Goal: Task Accomplishment & Management: Manage account settings

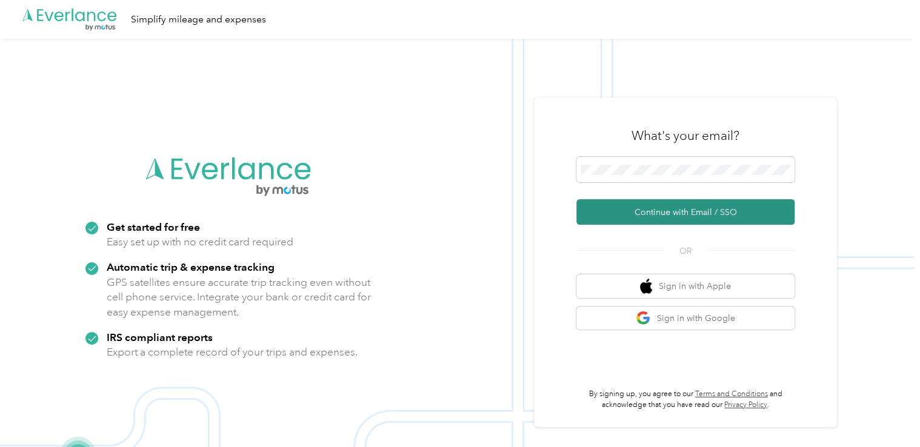
click at [679, 212] on button "Continue with Email / SSO" at bounding box center [685, 211] width 218 height 25
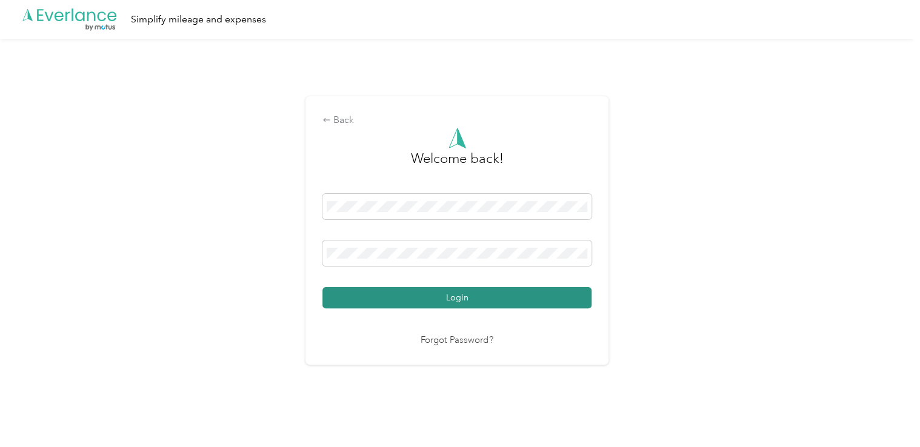
click at [452, 294] on button "Login" at bounding box center [456, 297] width 269 height 21
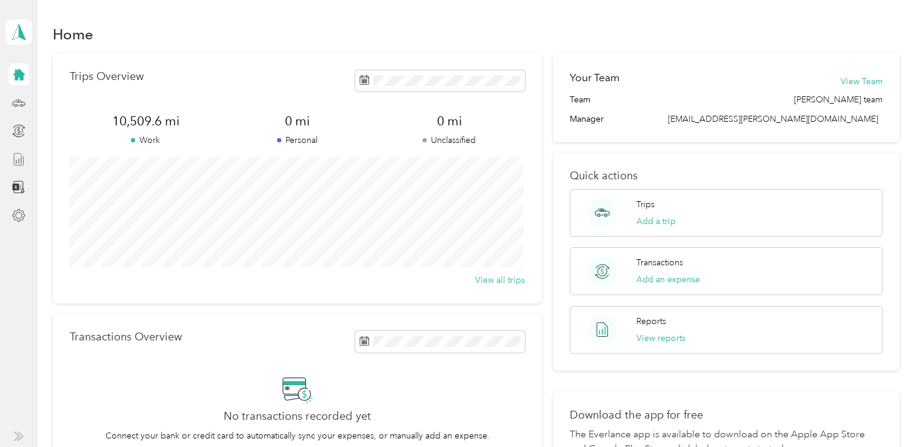
click at [19, 157] on icon at bounding box center [18, 159] width 13 height 13
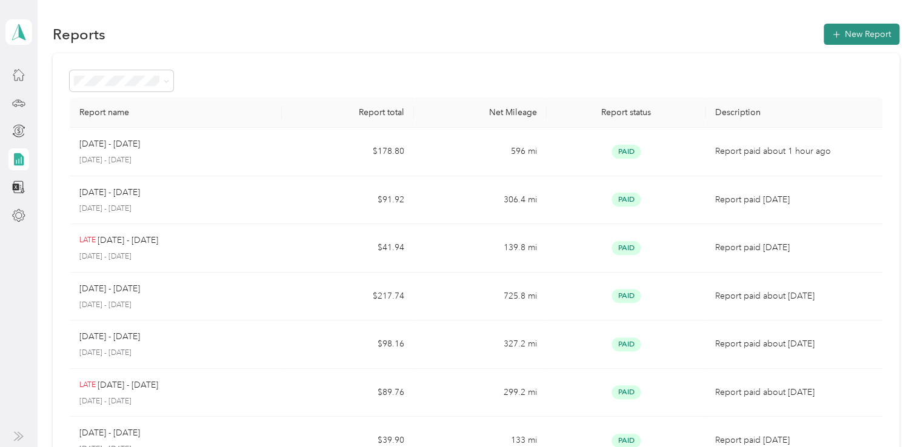
click at [846, 34] on button "New Report" at bounding box center [861, 34] width 76 height 21
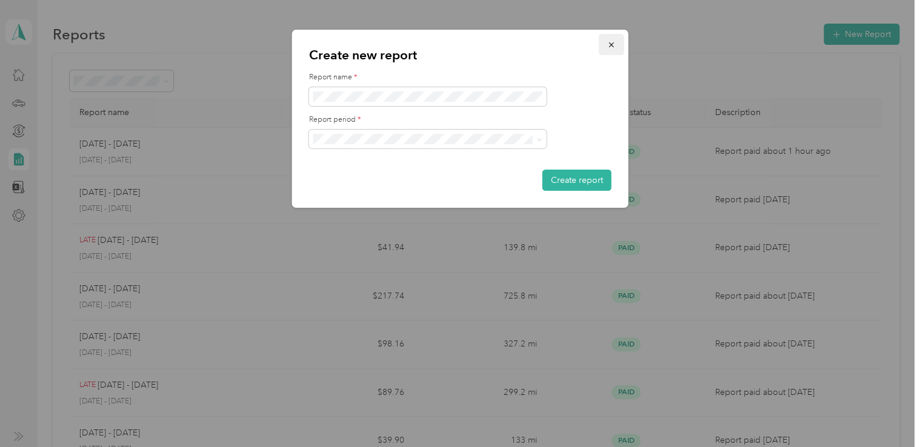
click at [622, 45] on button "button" at bounding box center [611, 44] width 25 height 21
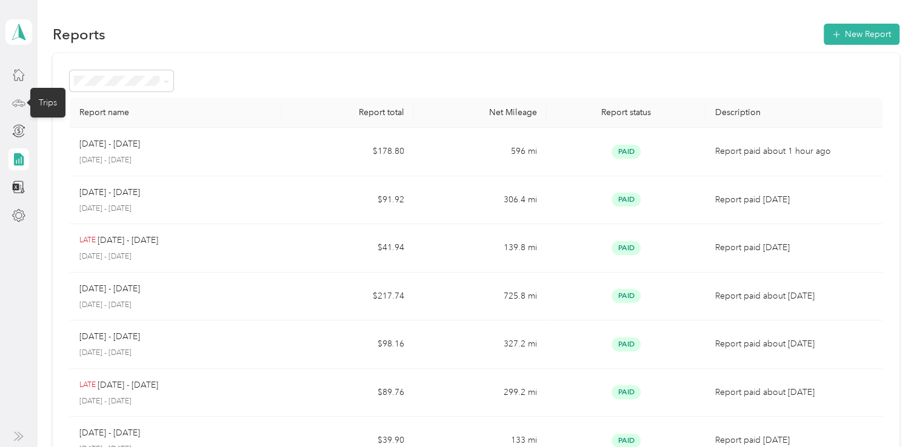
click at [16, 103] on icon at bounding box center [18, 102] width 13 height 13
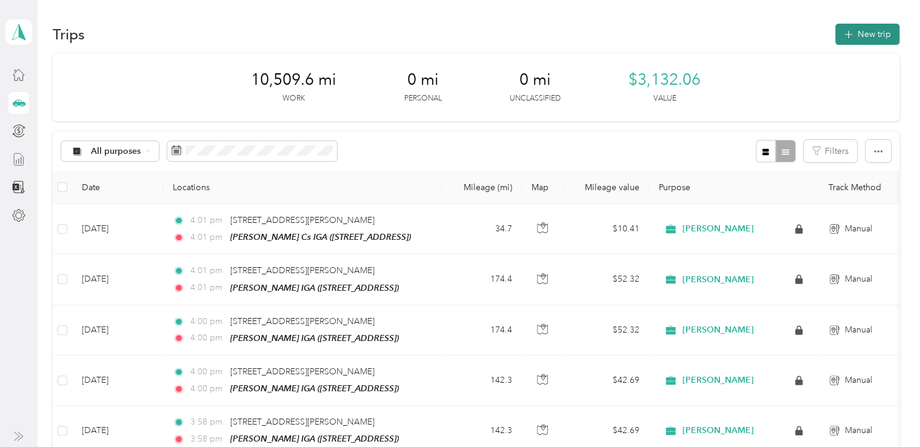
click at [857, 31] on button "New trip" at bounding box center [867, 34] width 64 height 21
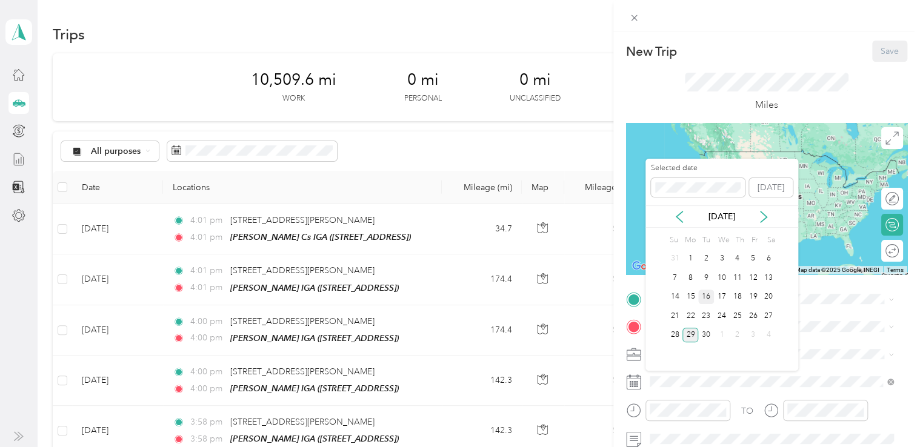
click at [705, 297] on div "16" at bounding box center [706, 297] width 16 height 15
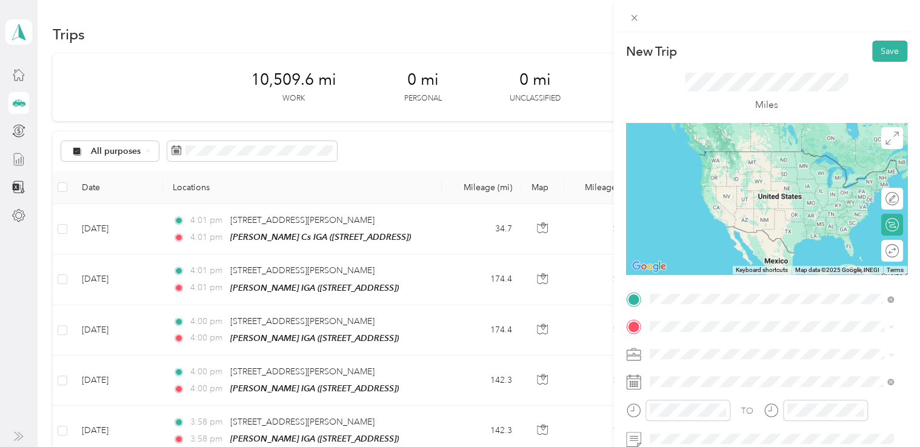
click at [710, 342] on span "[STREET_ADDRESS][PERSON_NAME][US_STATE]" at bounding box center [766, 342] width 188 height 11
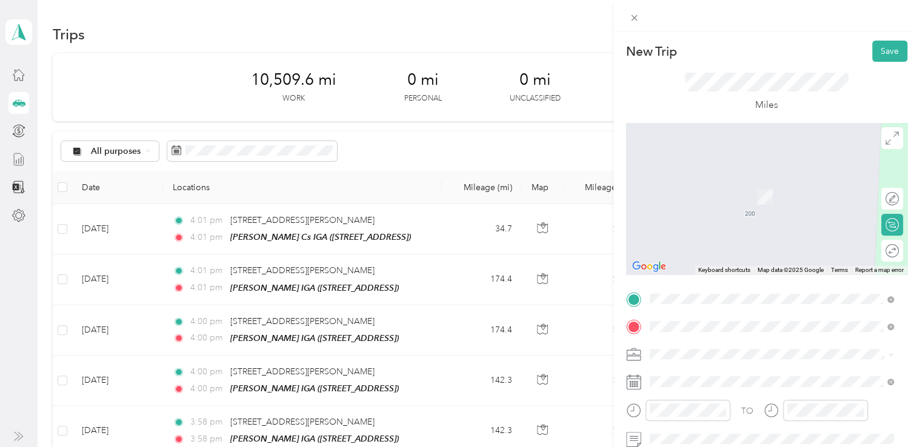
click at [744, 186] on strong "[PERSON_NAME] IGA" at bounding box center [758, 185] width 89 height 11
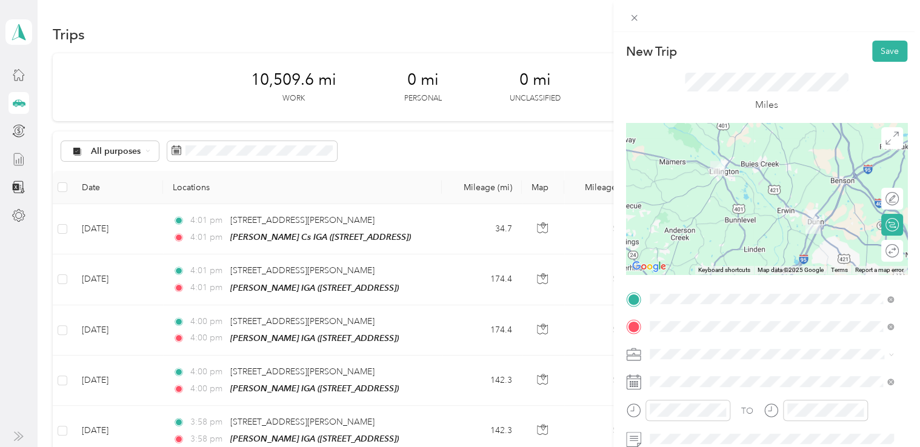
click at [886, 253] on div "Round trip" at bounding box center [892, 251] width 22 height 22
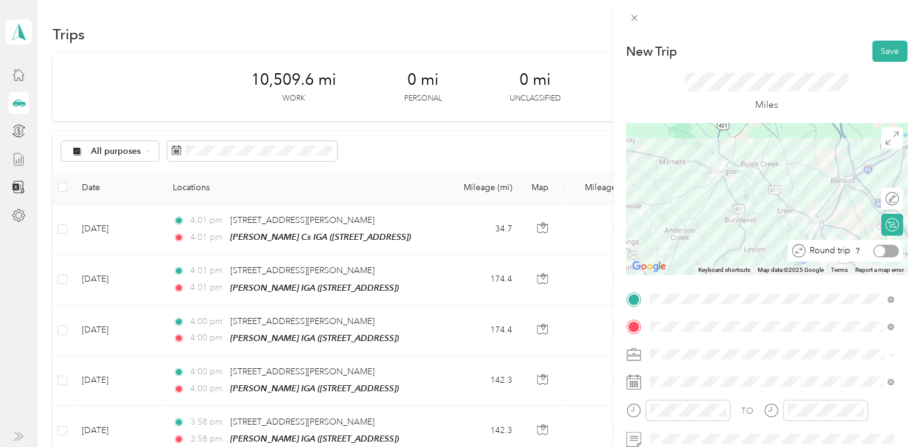
click at [886, 253] on div at bounding box center [885, 251] width 25 height 13
click at [881, 47] on button "Save" at bounding box center [889, 51] width 35 height 21
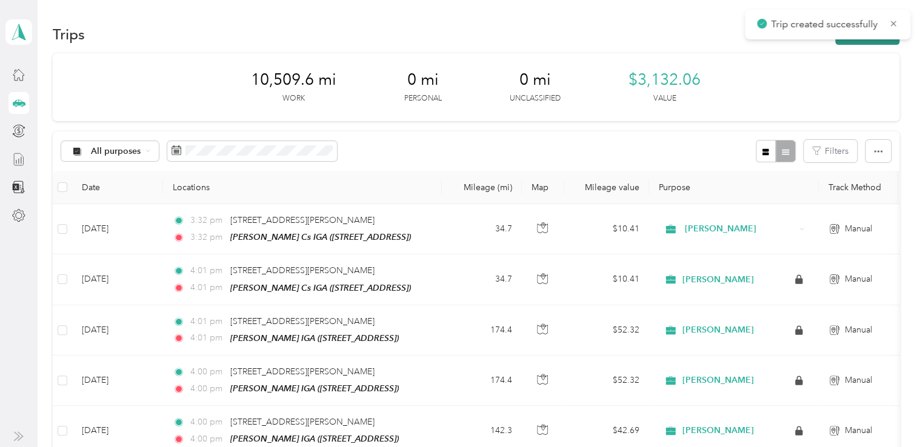
click at [848, 40] on button "New trip" at bounding box center [867, 34] width 64 height 21
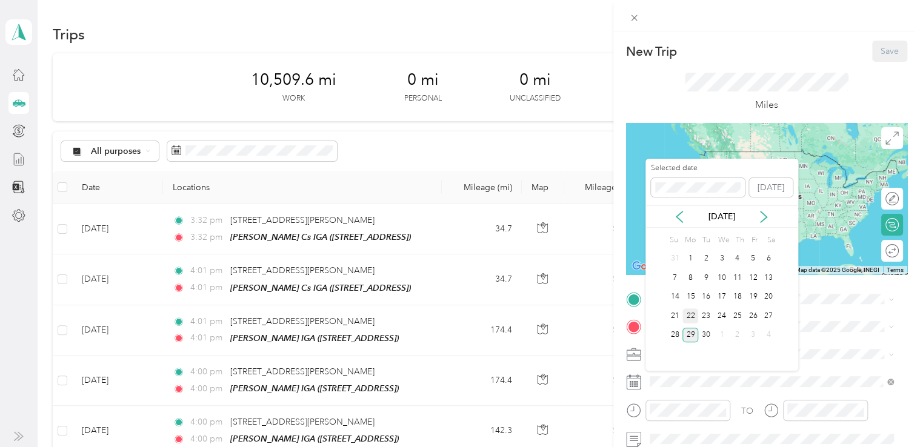
click at [688, 315] on div "22" at bounding box center [690, 315] width 16 height 15
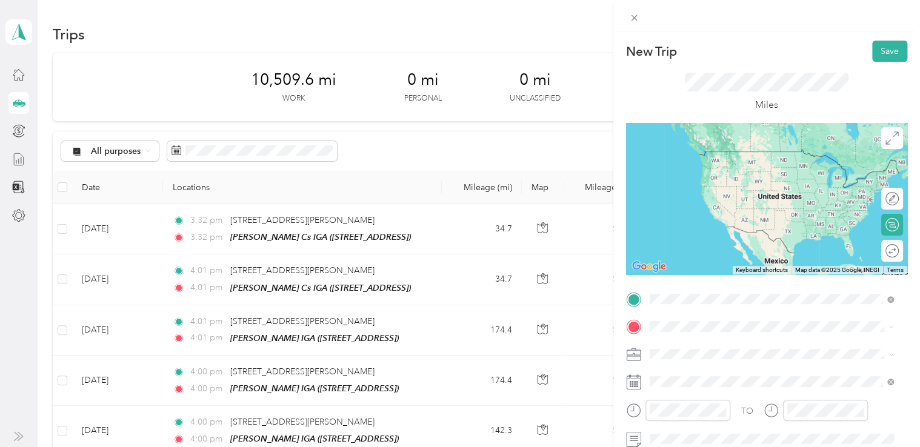
click at [742, 355] on li "[STREET_ADDRESS][PERSON_NAME][US_STATE]" at bounding box center [771, 343] width 253 height 25
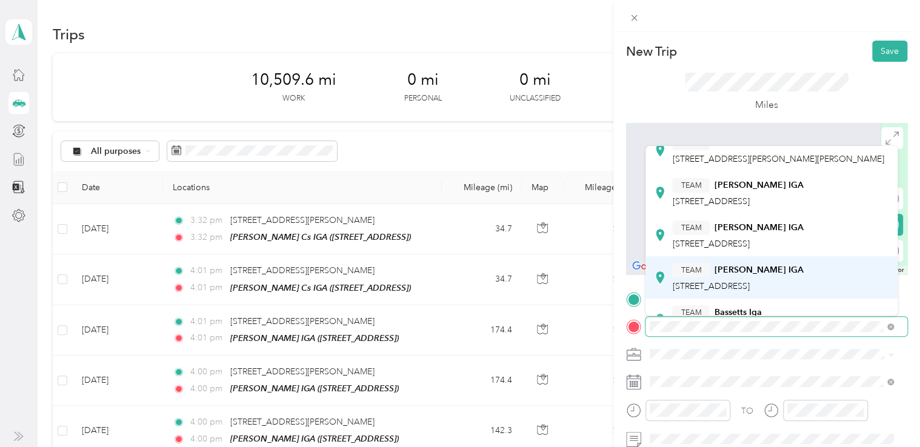
scroll to position [121, 0]
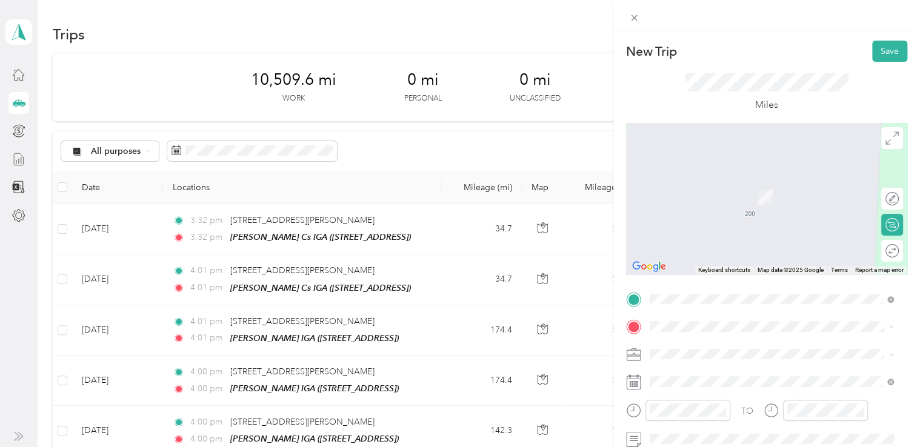
click at [746, 200] on div "TEAM [PERSON_NAME] IGA [STREET_ADDRESS]" at bounding box center [737, 196] width 131 height 30
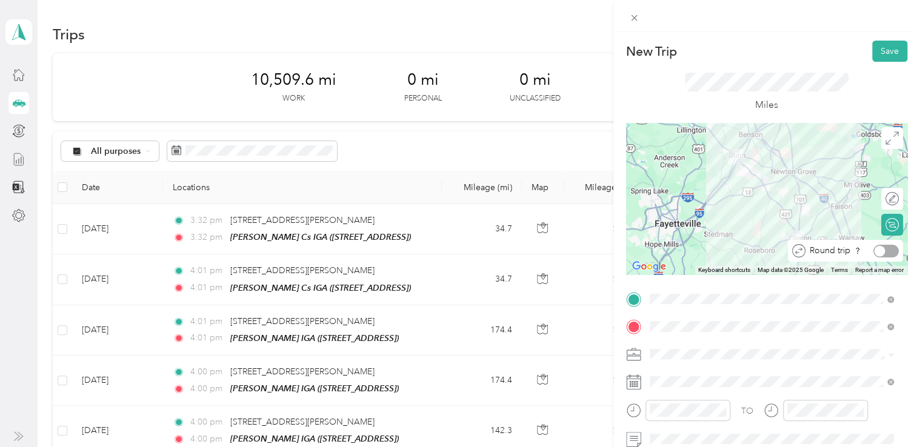
click at [876, 248] on div at bounding box center [885, 251] width 25 height 13
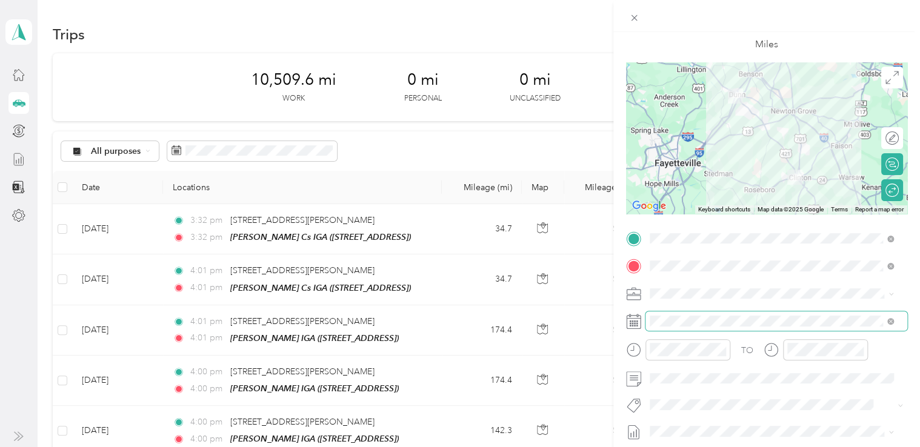
scroll to position [0, 0]
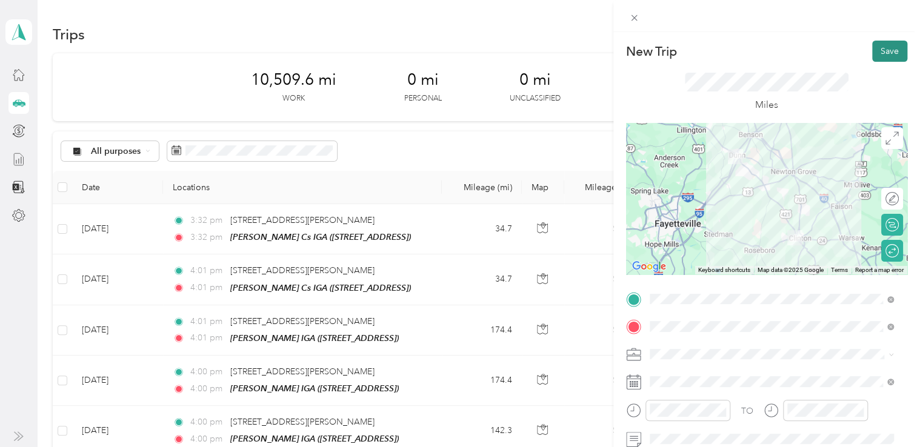
click at [877, 51] on button "Save" at bounding box center [889, 51] width 35 height 21
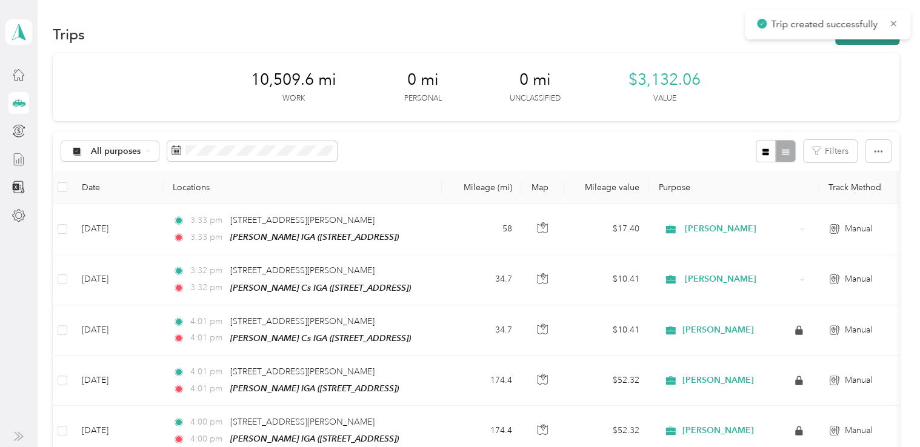
click at [847, 41] on button "New trip" at bounding box center [867, 34] width 64 height 21
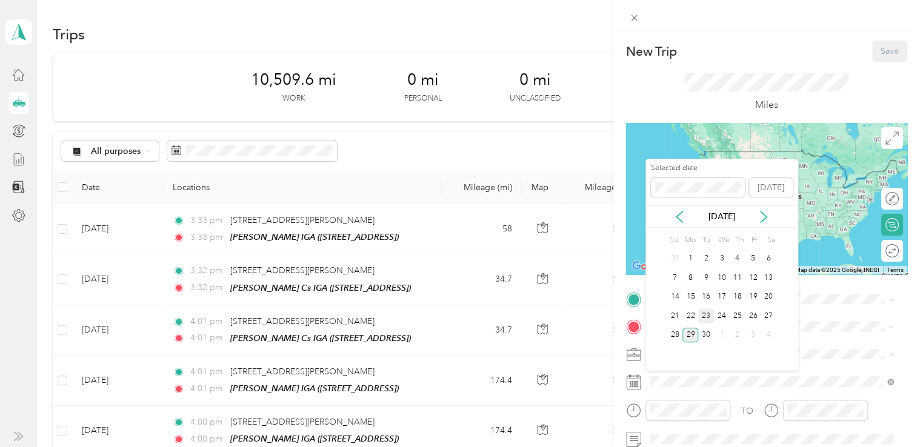
click at [708, 316] on div "23" at bounding box center [706, 315] width 16 height 15
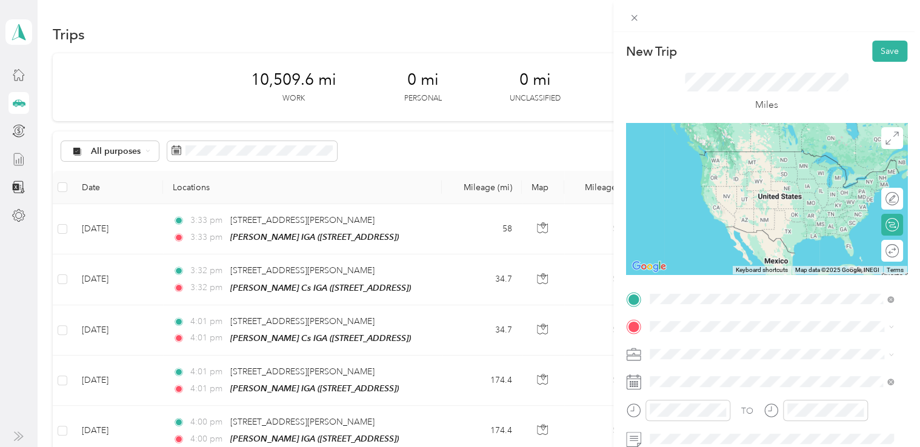
click at [717, 348] on span "[STREET_ADDRESS][PERSON_NAME][US_STATE]" at bounding box center [766, 342] width 188 height 11
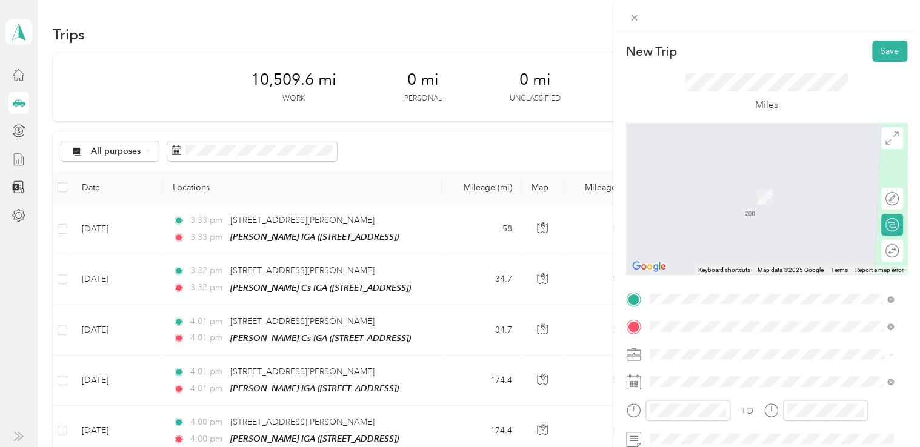
click at [739, 310] on strong "[PERSON_NAME] IGA" at bounding box center [758, 312] width 89 height 11
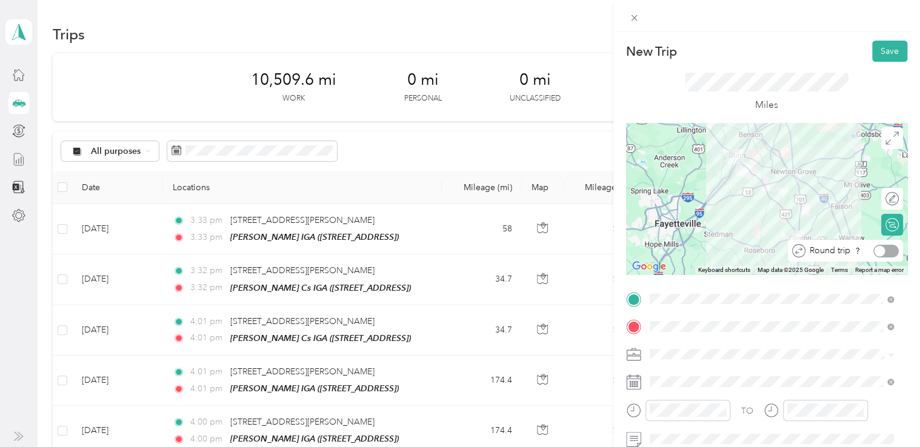
click at [883, 254] on div at bounding box center [885, 251] width 25 height 13
click at [882, 47] on button "Save" at bounding box center [889, 51] width 35 height 21
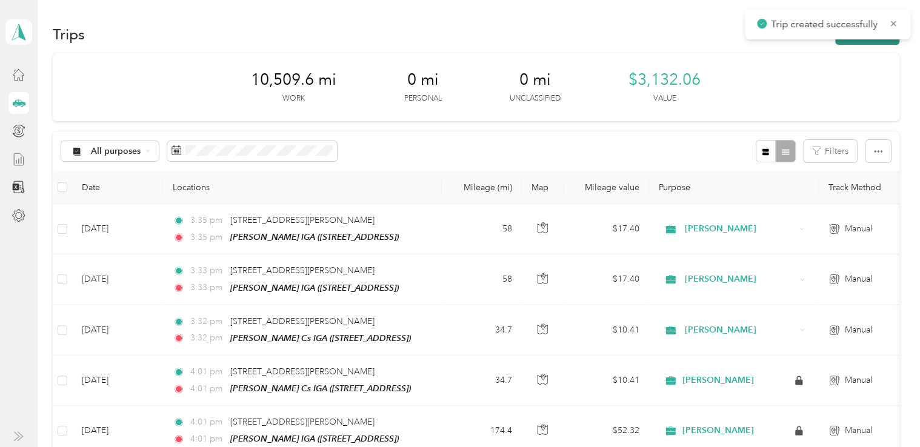
click at [863, 43] on button "New trip" at bounding box center [867, 34] width 64 height 21
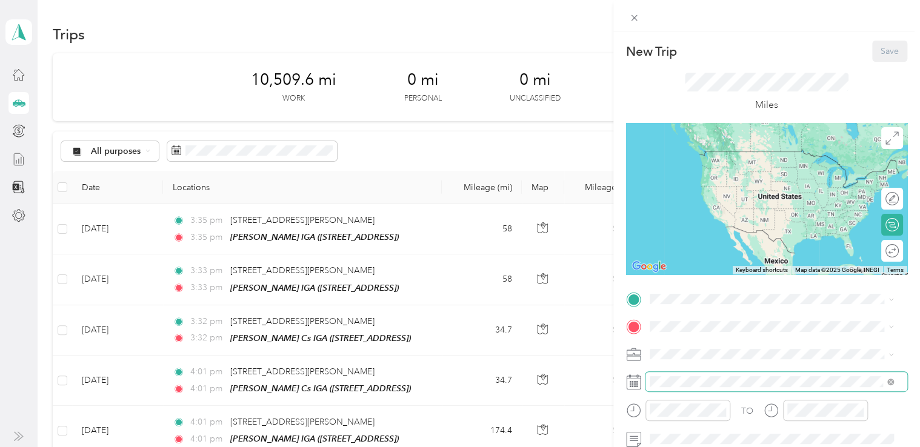
click at [665, 374] on span at bounding box center [776, 381] width 262 height 19
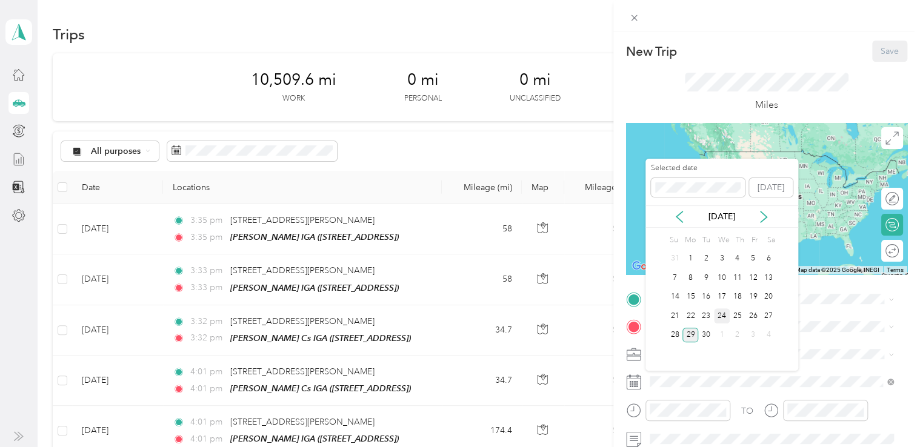
click at [720, 314] on div "24" at bounding box center [722, 315] width 16 height 15
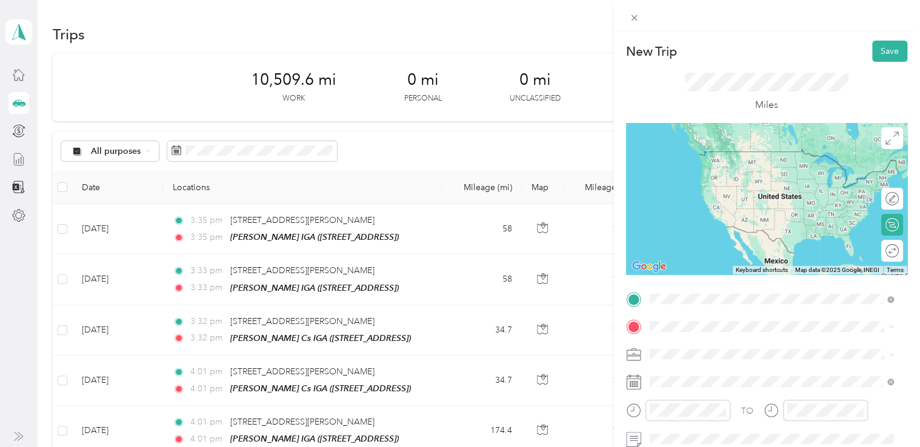
click at [691, 345] on span "[STREET_ADDRESS][PERSON_NAME][US_STATE]" at bounding box center [766, 342] width 188 height 11
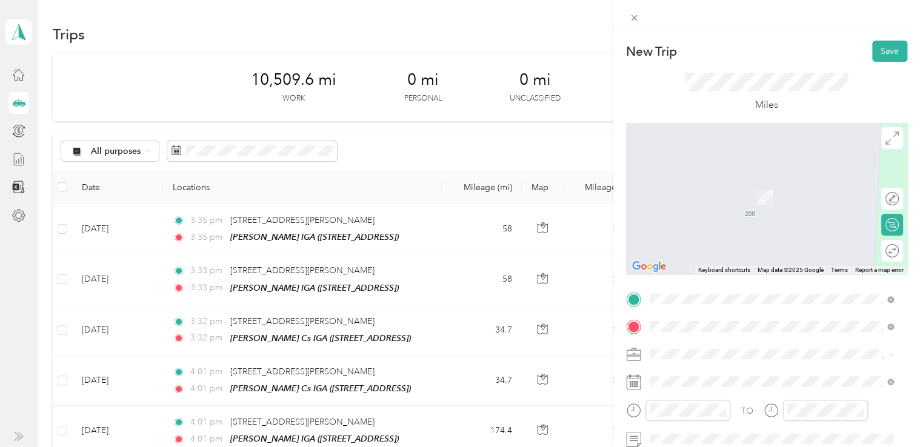
click at [763, 206] on div "TEAM [PERSON_NAME] IGA [STREET_ADDRESS][PERSON_NAME][PERSON_NAME]" at bounding box center [777, 193] width 211 height 30
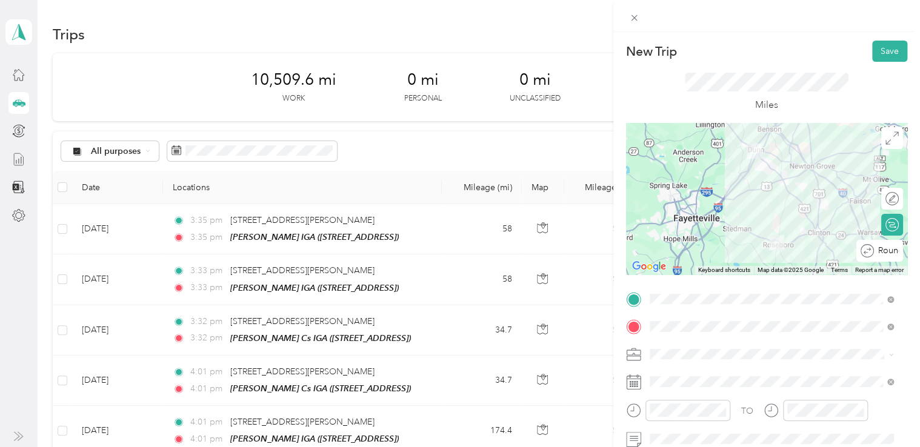
click at [886, 251] on div "Round trip" at bounding box center [886, 251] width 25 height 13
click at [890, 250] on div "Round trip" at bounding box center [845, 251] width 115 height 22
click at [886, 251] on div at bounding box center [885, 251] width 25 height 13
click at [885, 53] on button "Save" at bounding box center [889, 51] width 35 height 21
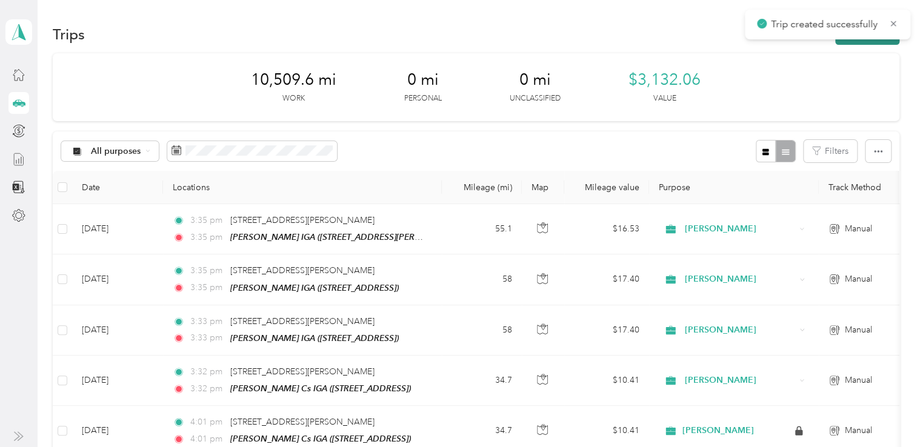
click at [841, 41] on button "New trip" at bounding box center [867, 34] width 64 height 21
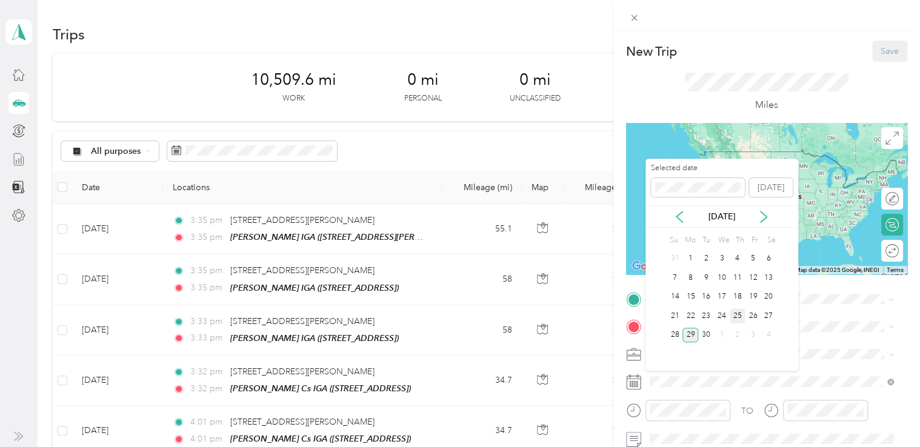
click at [739, 318] on div "25" at bounding box center [737, 315] width 16 height 15
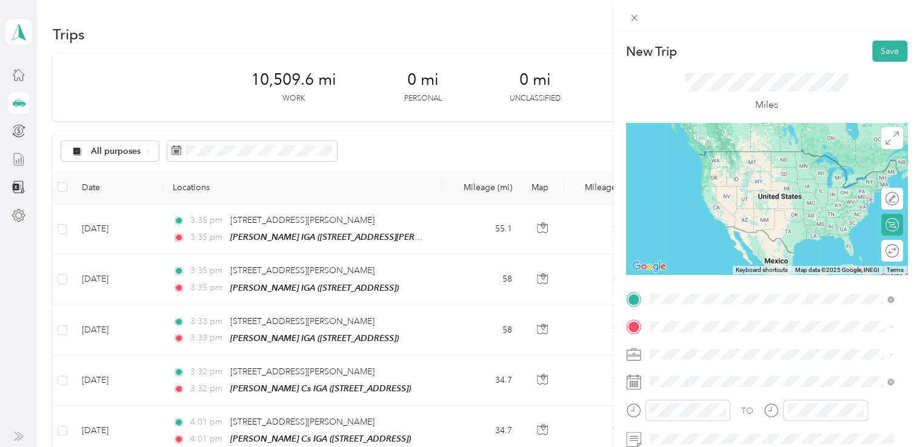
click at [693, 344] on span "[STREET_ADDRESS][PERSON_NAME][US_STATE]" at bounding box center [766, 342] width 188 height 11
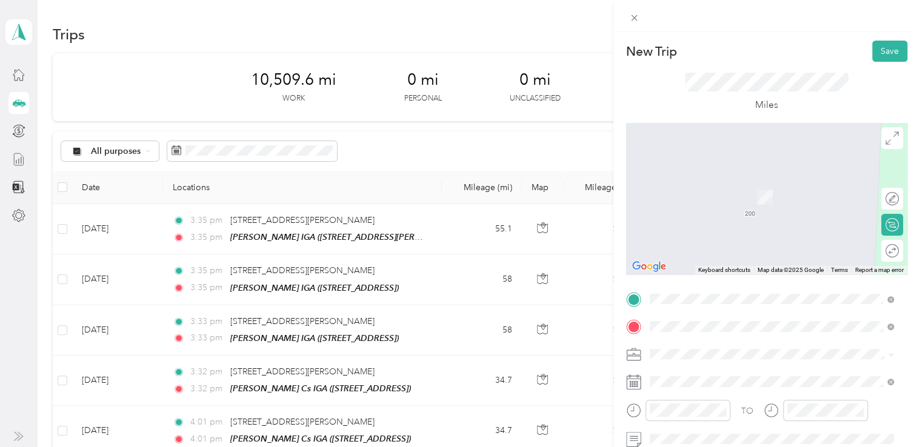
click at [745, 196] on span "[STREET_ADDRESS][PERSON_NAME][PERSON_NAME]" at bounding box center [777, 201] width 211 height 10
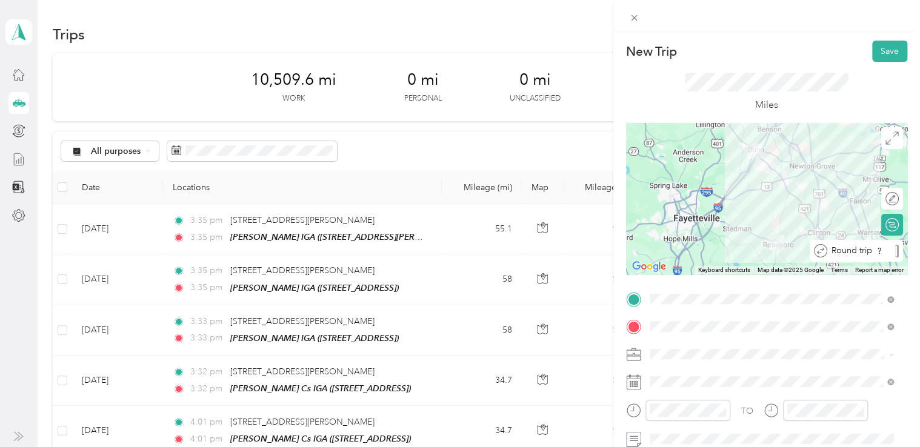
click at [880, 255] on div "Round trip" at bounding box center [862, 251] width 71 height 13
click at [880, 250] on div at bounding box center [885, 251] width 25 height 13
click at [877, 53] on button "Save" at bounding box center [889, 51] width 35 height 21
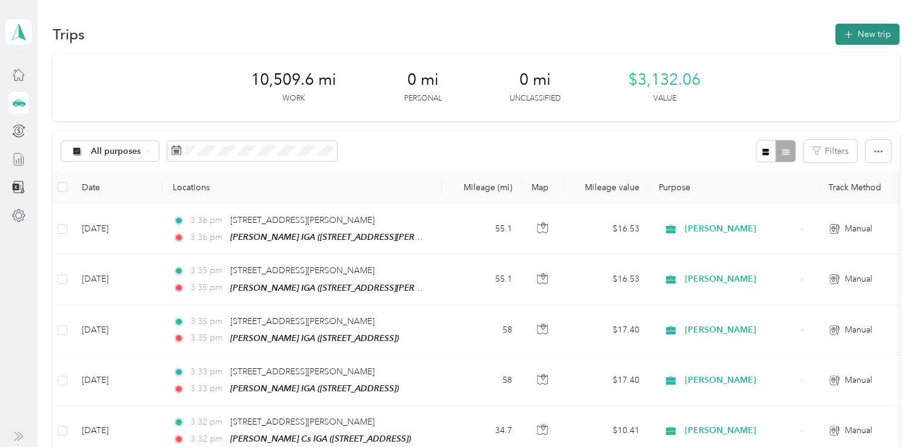
click at [852, 39] on button "New trip" at bounding box center [867, 34] width 64 height 21
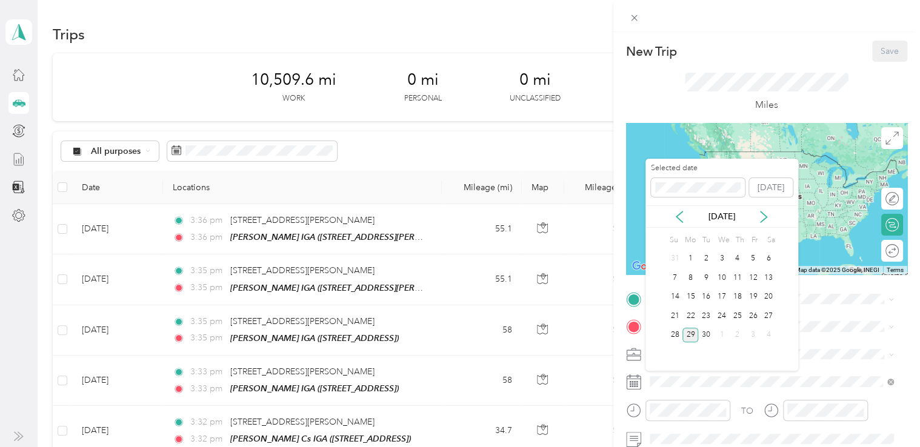
click at [691, 333] on div "29" at bounding box center [690, 335] width 16 height 15
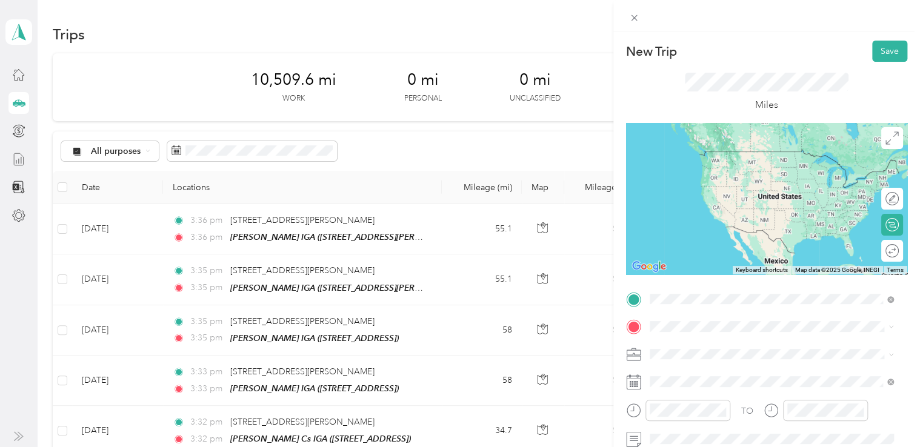
click at [737, 345] on span "[STREET_ADDRESS][PERSON_NAME][US_STATE]" at bounding box center [766, 342] width 188 height 11
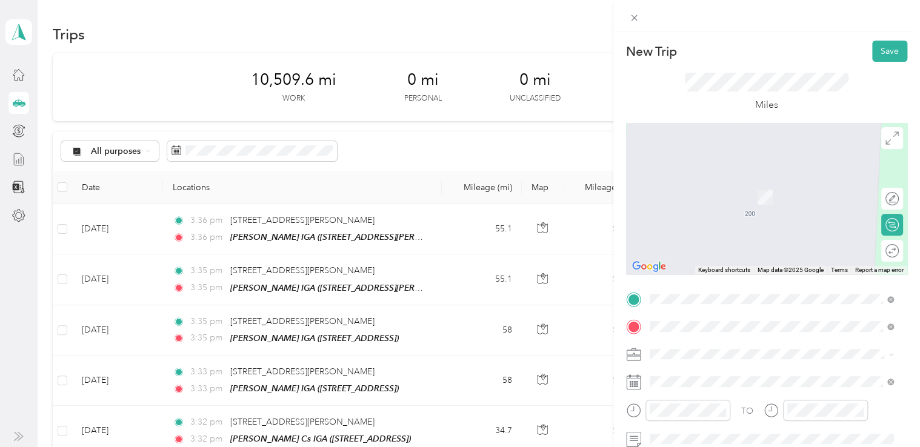
click at [736, 229] on strong "[PERSON_NAME] IGA" at bounding box center [758, 232] width 89 height 11
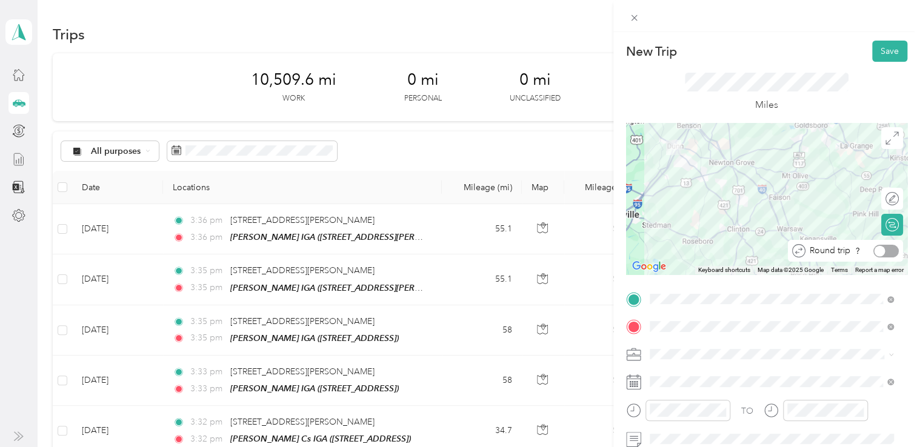
click at [880, 251] on div at bounding box center [885, 251] width 25 height 13
click at [875, 50] on button "Save" at bounding box center [889, 51] width 35 height 21
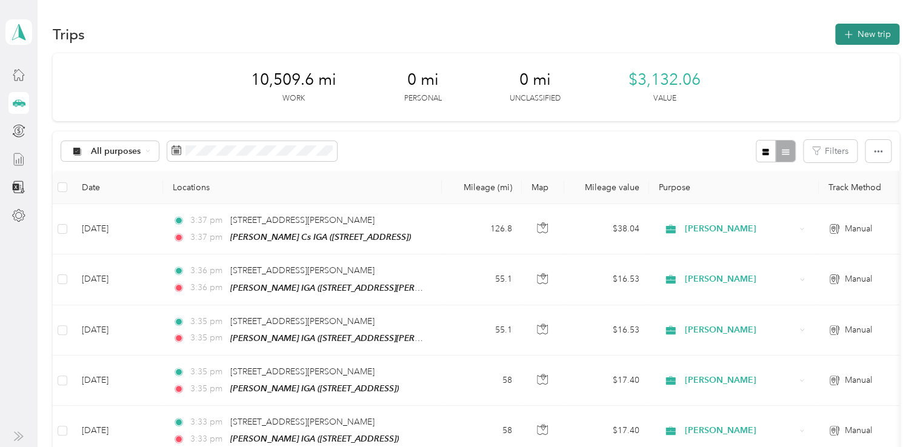
click at [846, 44] on button "New trip" at bounding box center [867, 34] width 64 height 21
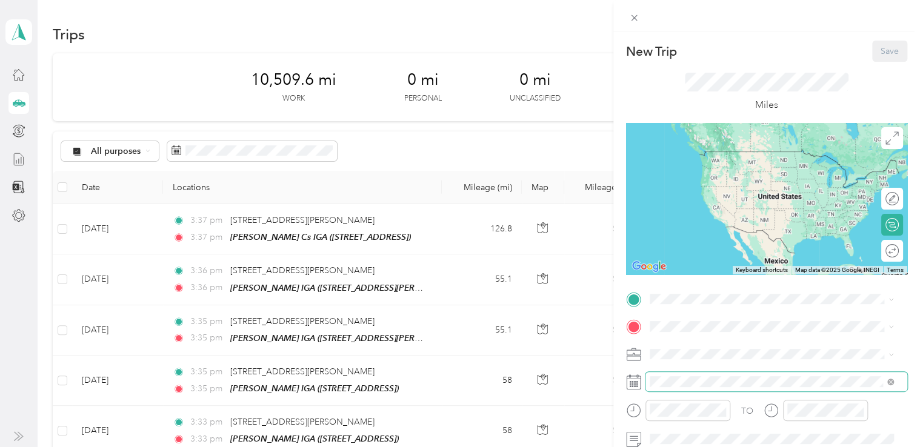
click at [662, 387] on span at bounding box center [776, 381] width 262 height 19
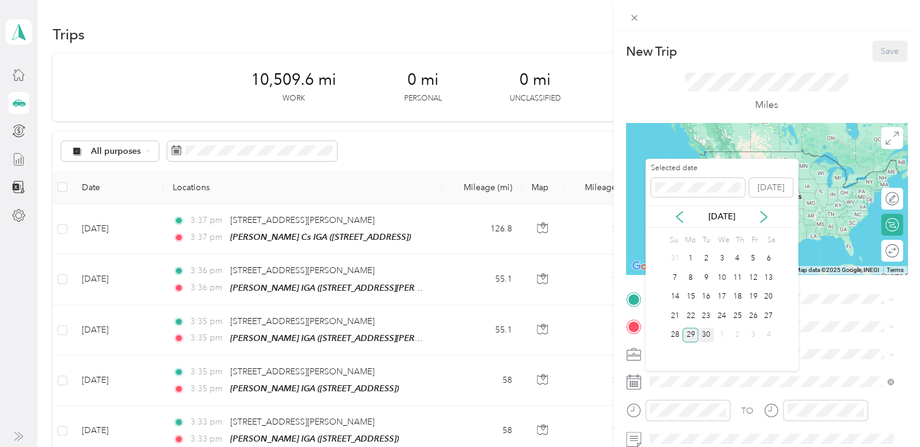
click at [707, 336] on div "30" at bounding box center [706, 335] width 16 height 15
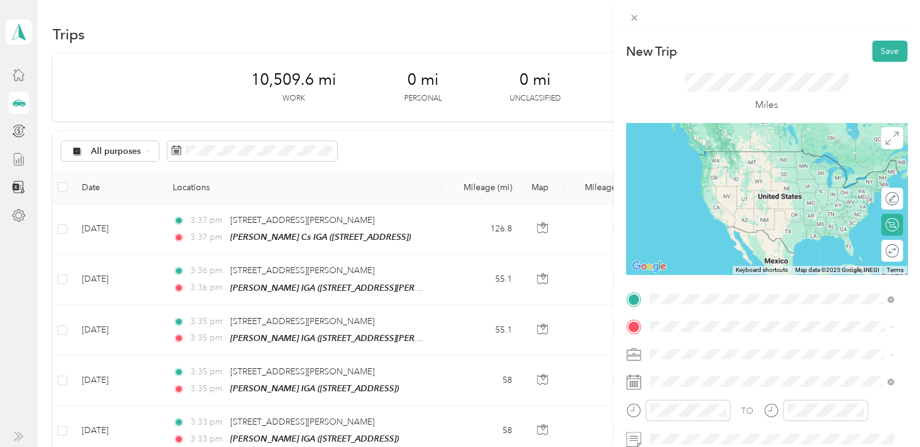
click at [700, 346] on span "[STREET_ADDRESS][PERSON_NAME][US_STATE]" at bounding box center [766, 342] width 188 height 11
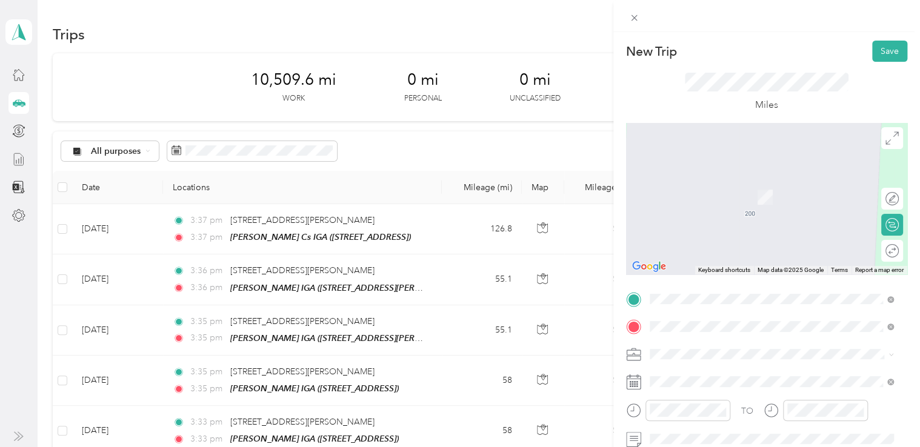
click at [749, 244] on span "[STREET_ADDRESS]" at bounding box center [710, 248] width 77 height 10
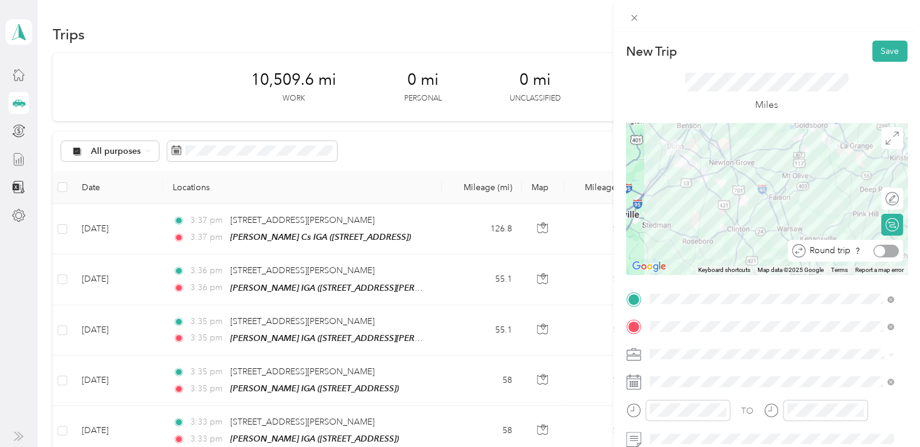
click at [881, 253] on div at bounding box center [885, 251] width 25 height 13
click at [877, 50] on button "Save" at bounding box center [889, 51] width 35 height 21
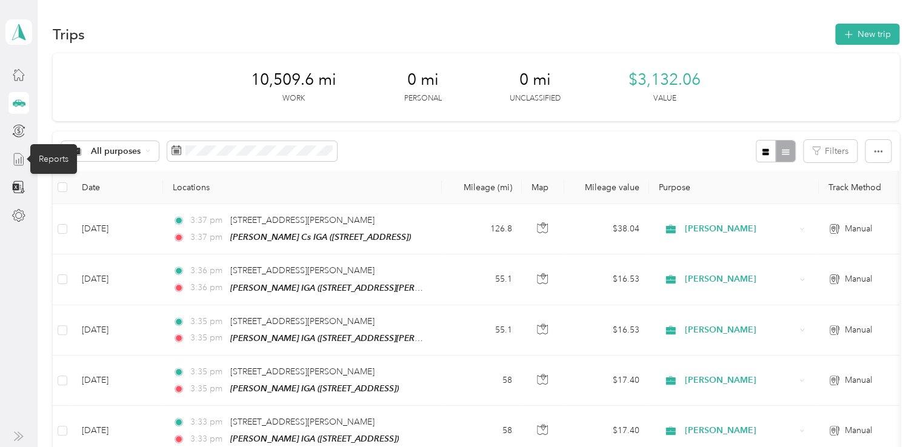
click at [19, 158] on icon at bounding box center [18, 159] width 13 height 13
